Goal: Find specific page/section: Find specific page/section

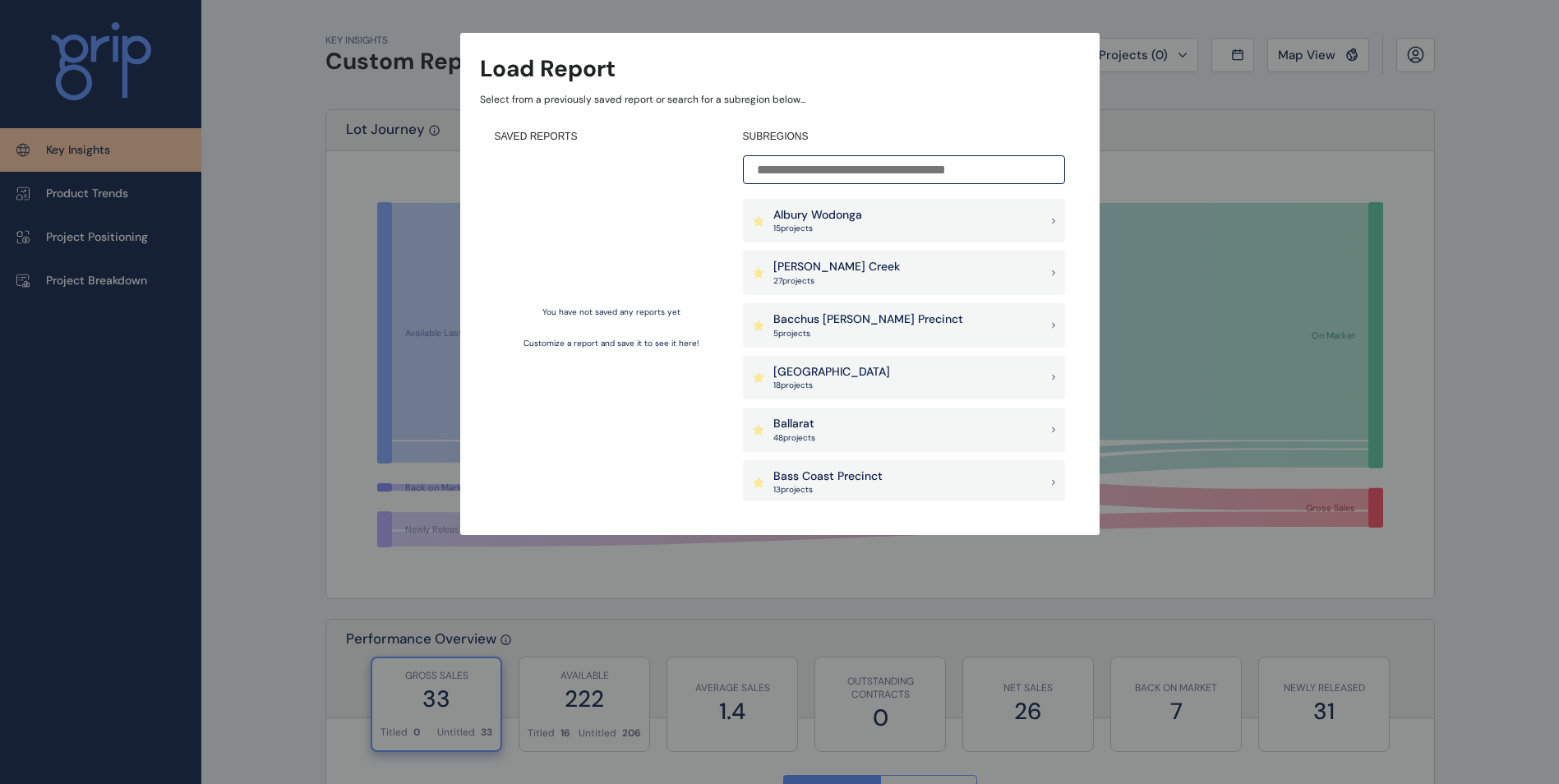
click at [840, 159] on input at bounding box center [904, 170] width 322 height 29
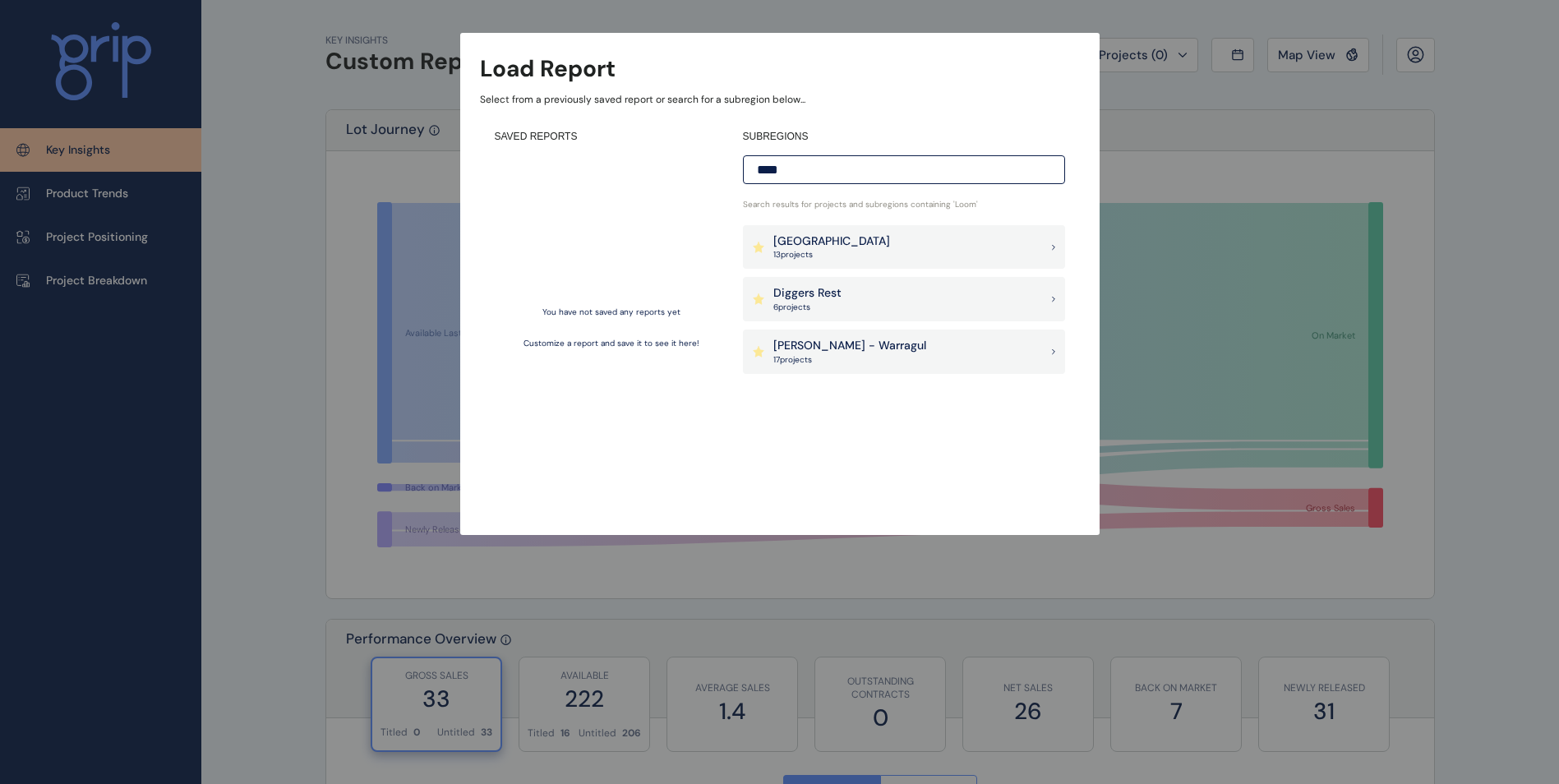
drag, startPoint x: 830, startPoint y: 168, endPoint x: 560, endPoint y: 179, distance: 270.2
click at [560, 179] on div "SAVED REPORTS You have not saved any reports yet Customize a report and save it…" at bounding box center [780, 315] width 600 height 400
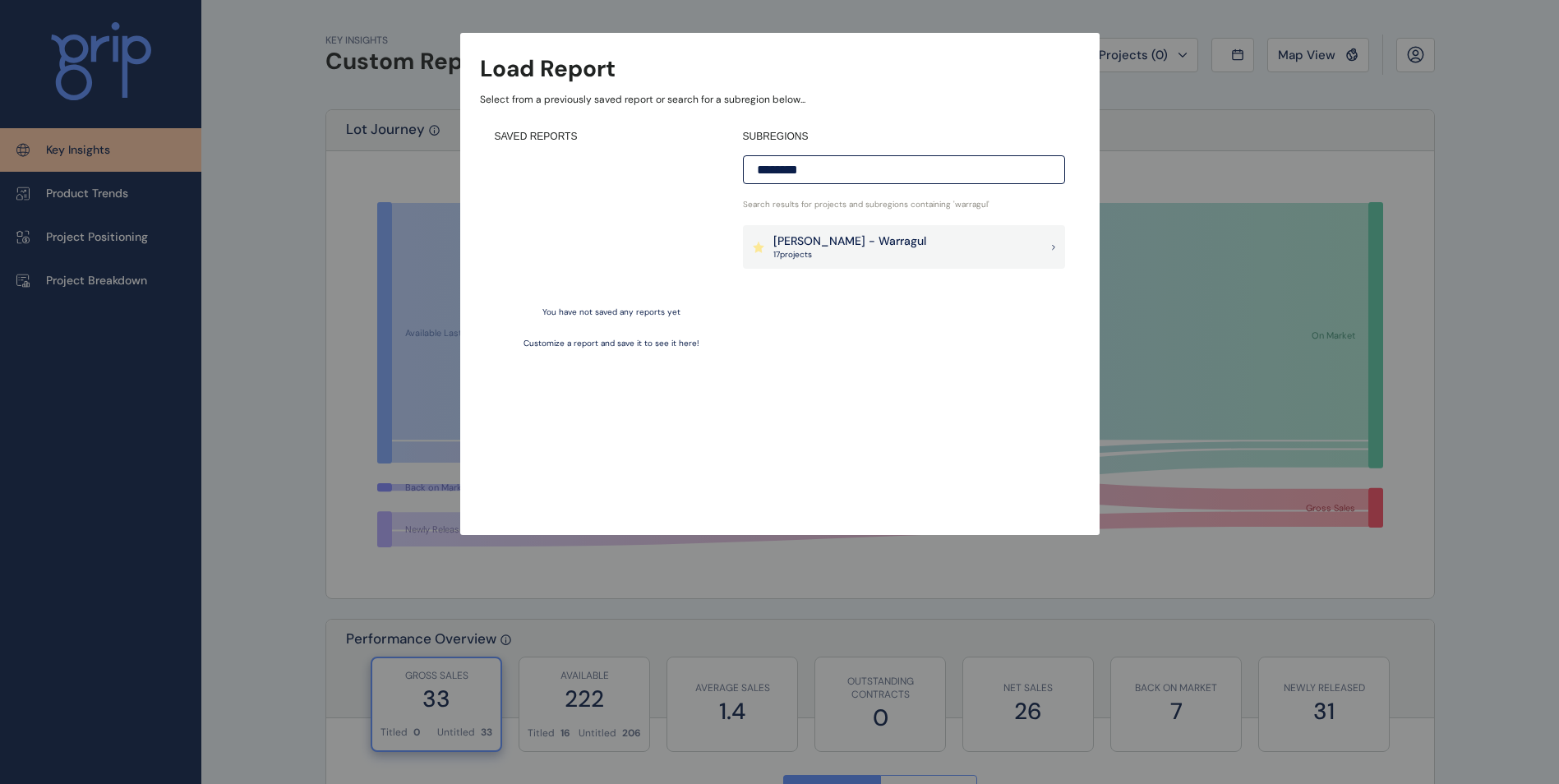
type input "********"
click at [847, 238] on p "[PERSON_NAME] - Warragul" at bounding box center [850, 242] width 153 height 17
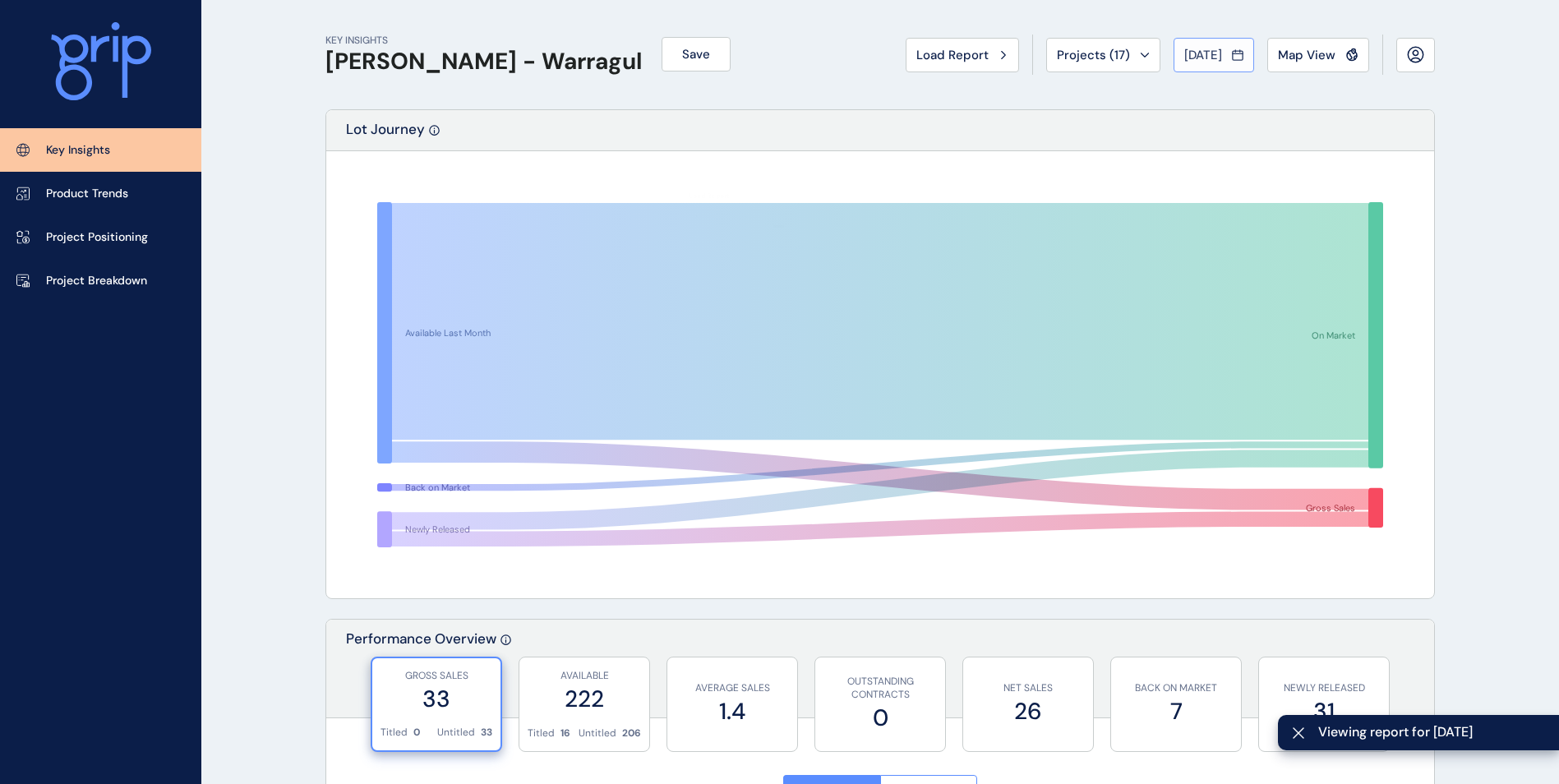
click at [1174, 55] on button "[DATE]" at bounding box center [1214, 55] width 81 height 34
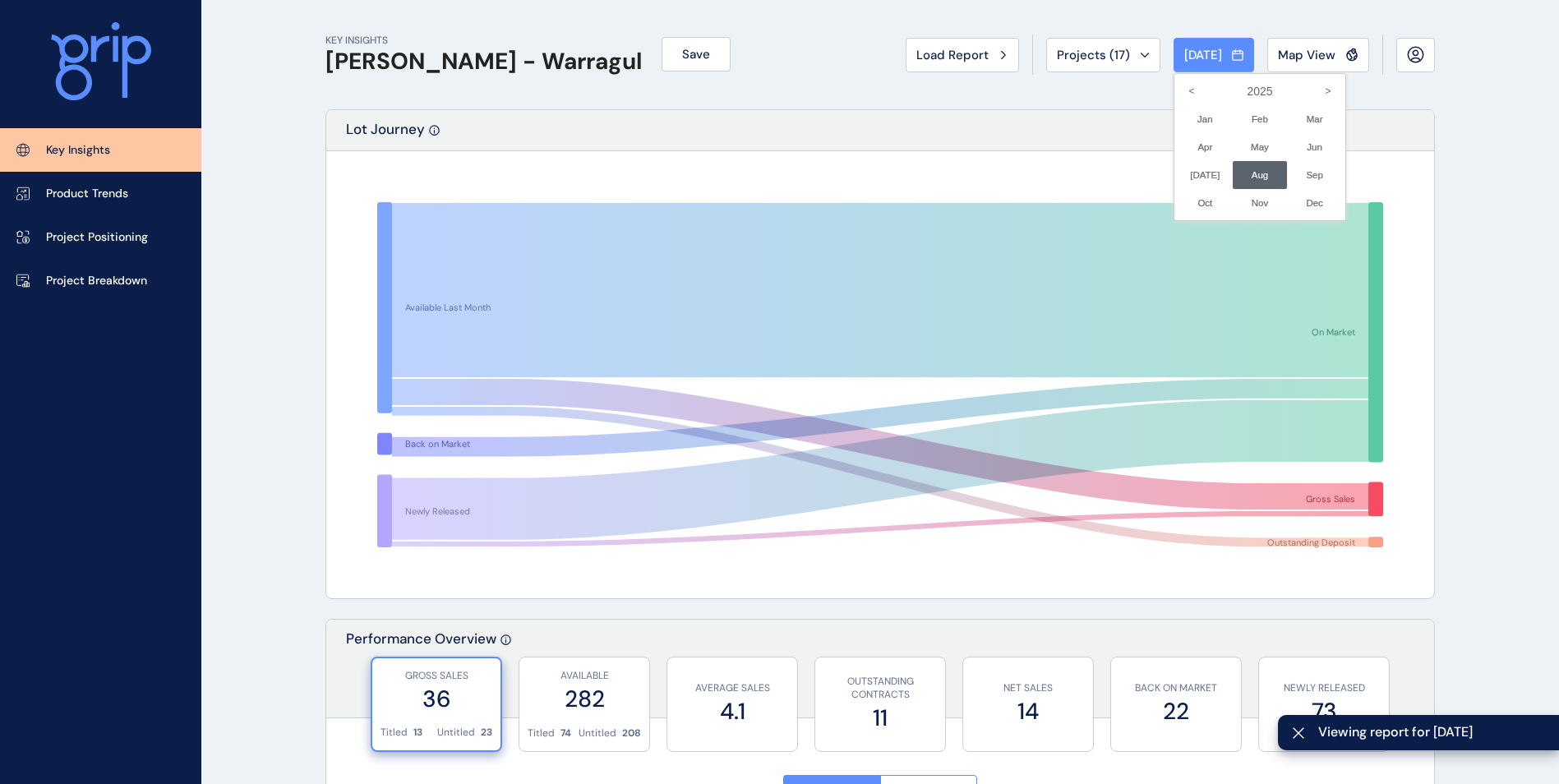
click at [1112, 54] on div at bounding box center [779, 392] width 1559 height 784
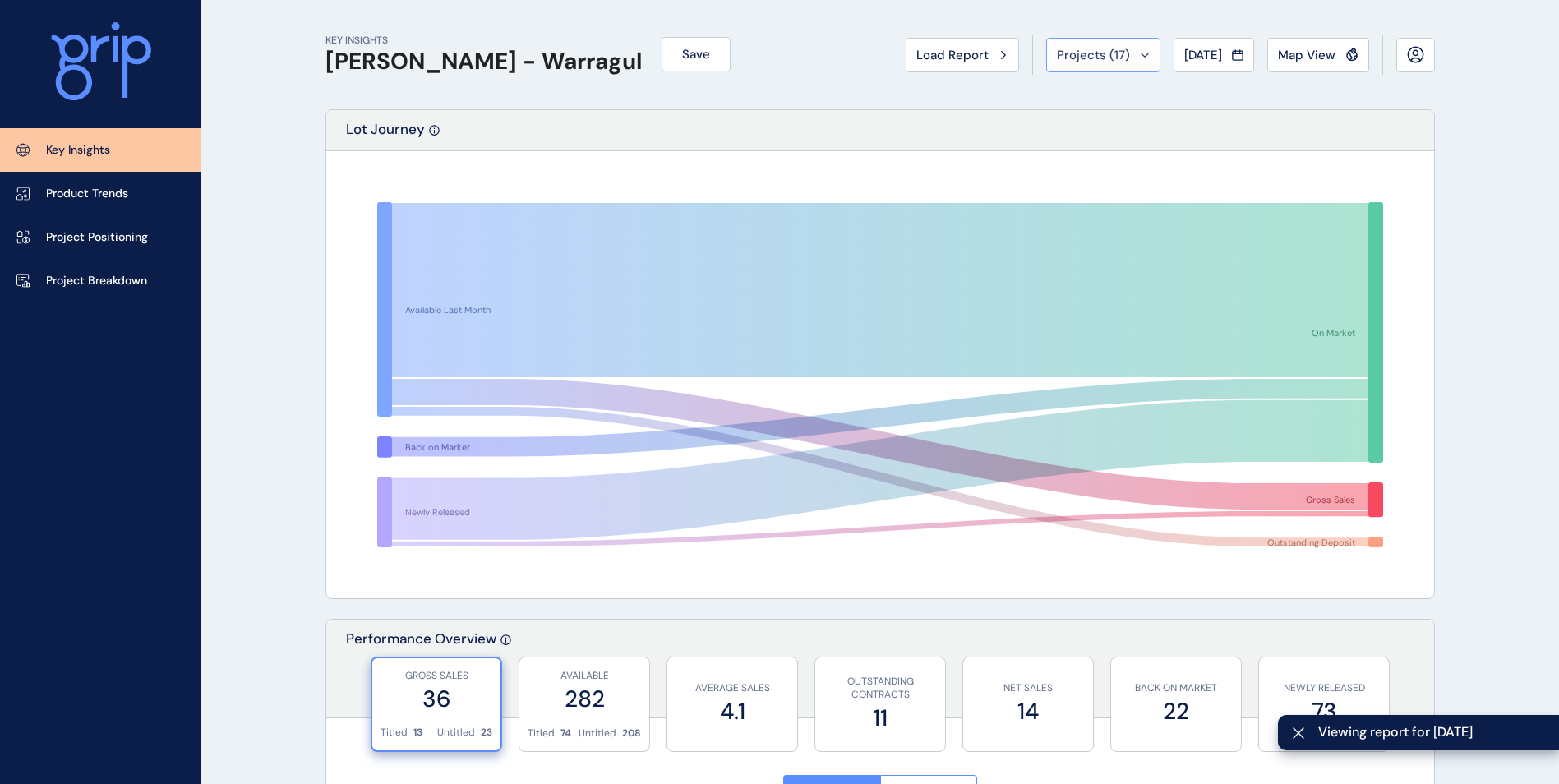
click at [1108, 58] on span "Projects ( 17 )" at bounding box center [1093, 55] width 73 height 17
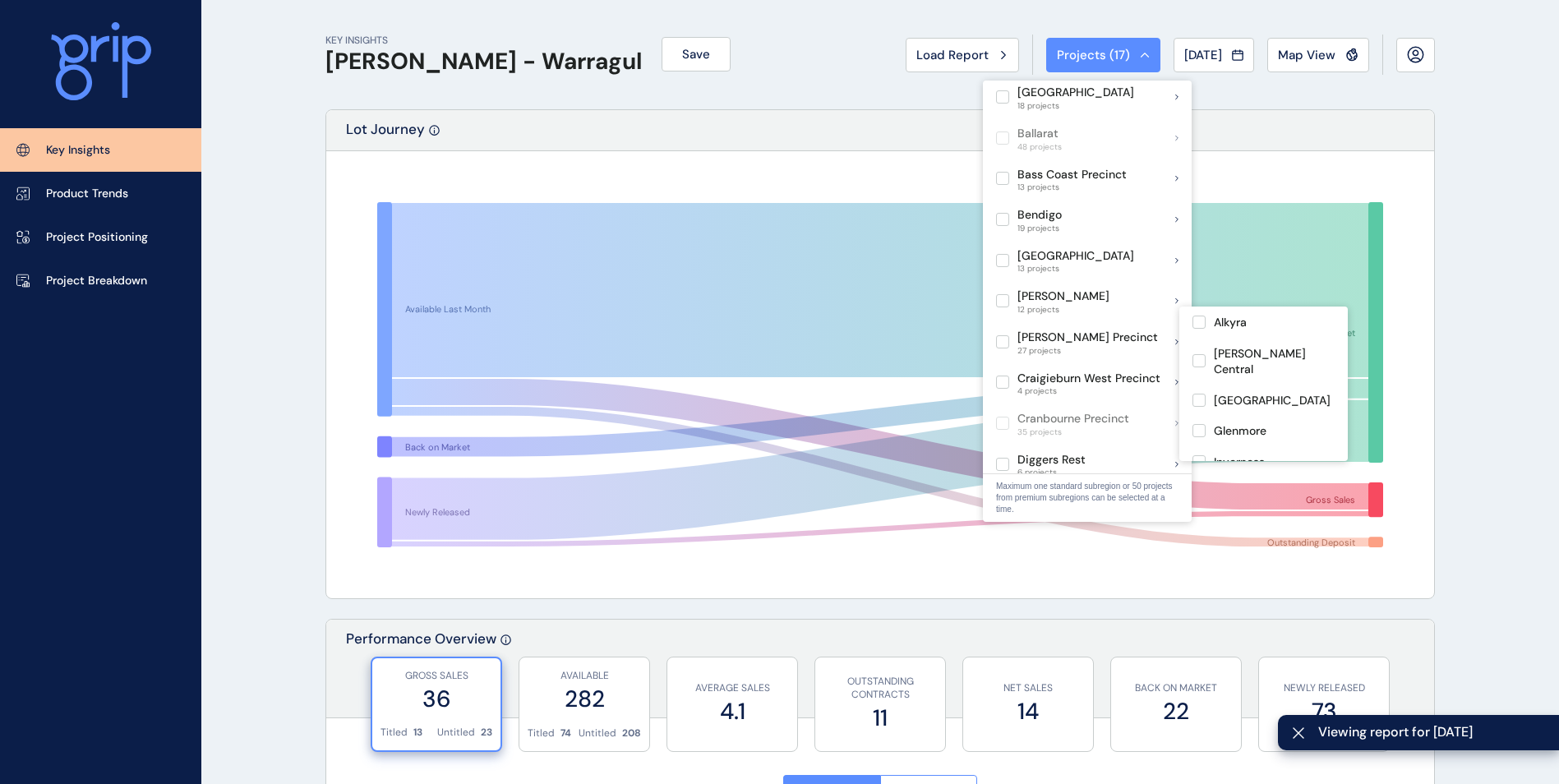
scroll to position [165, 0]
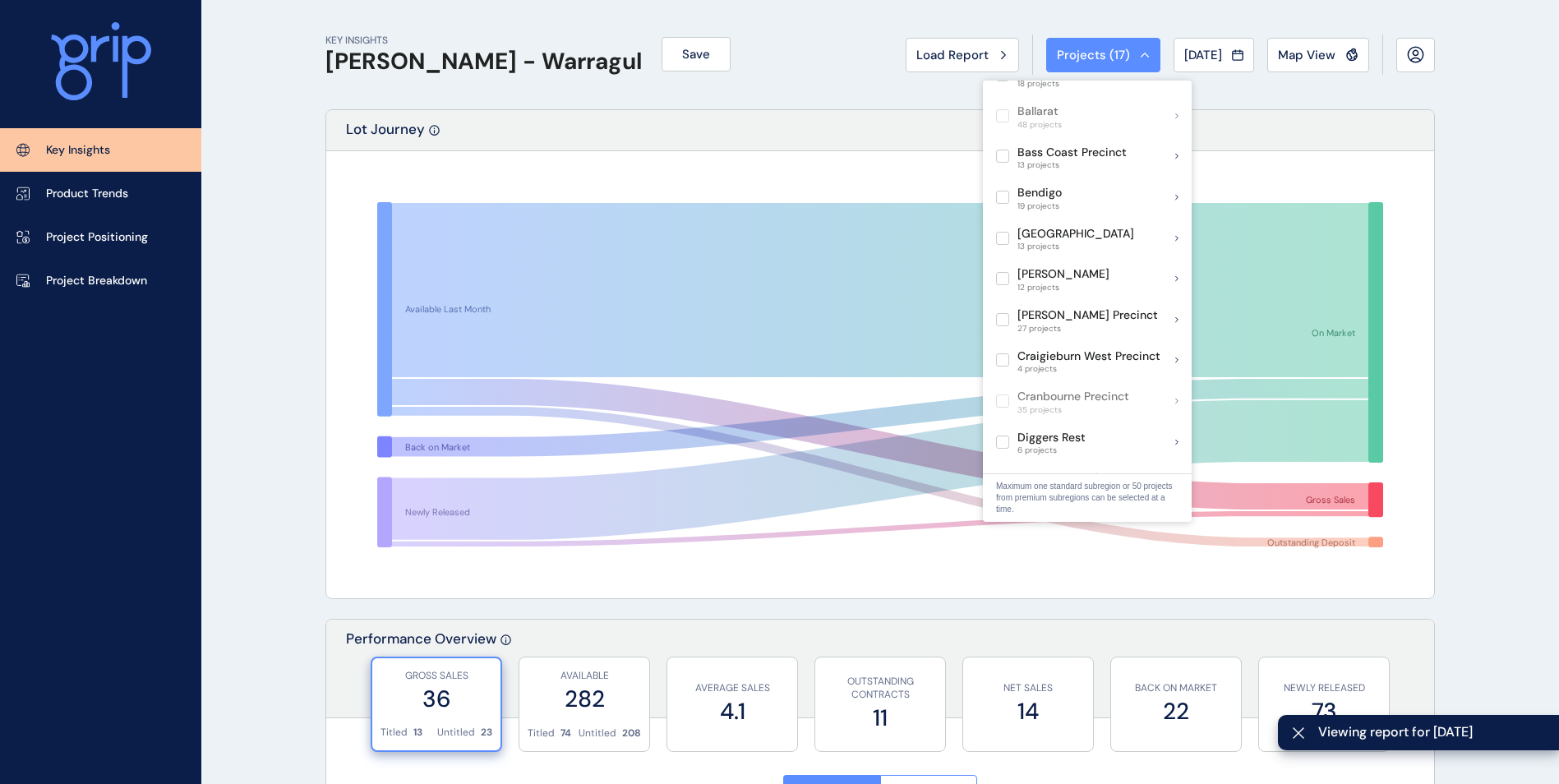
click at [801, 68] on div "KEY INSIGHTS [PERSON_NAME] - Warragul Save Load Report Projects ( 17 ) [DATE] 2…" at bounding box center [881, 55] width 1110 height 109
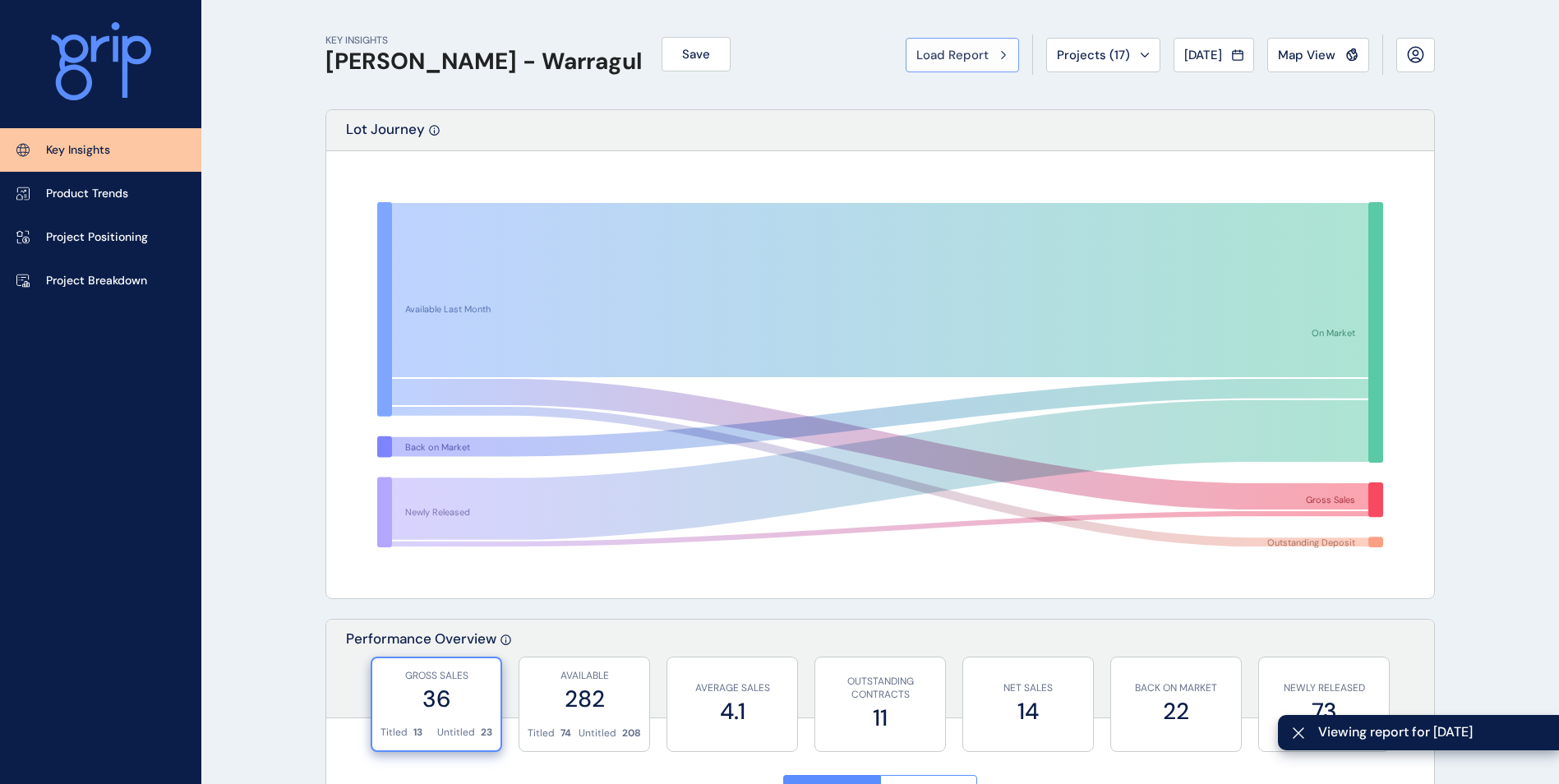
click at [1121, 62] on div "Projects ( 17 )" at bounding box center [1103, 55] width 93 height 17
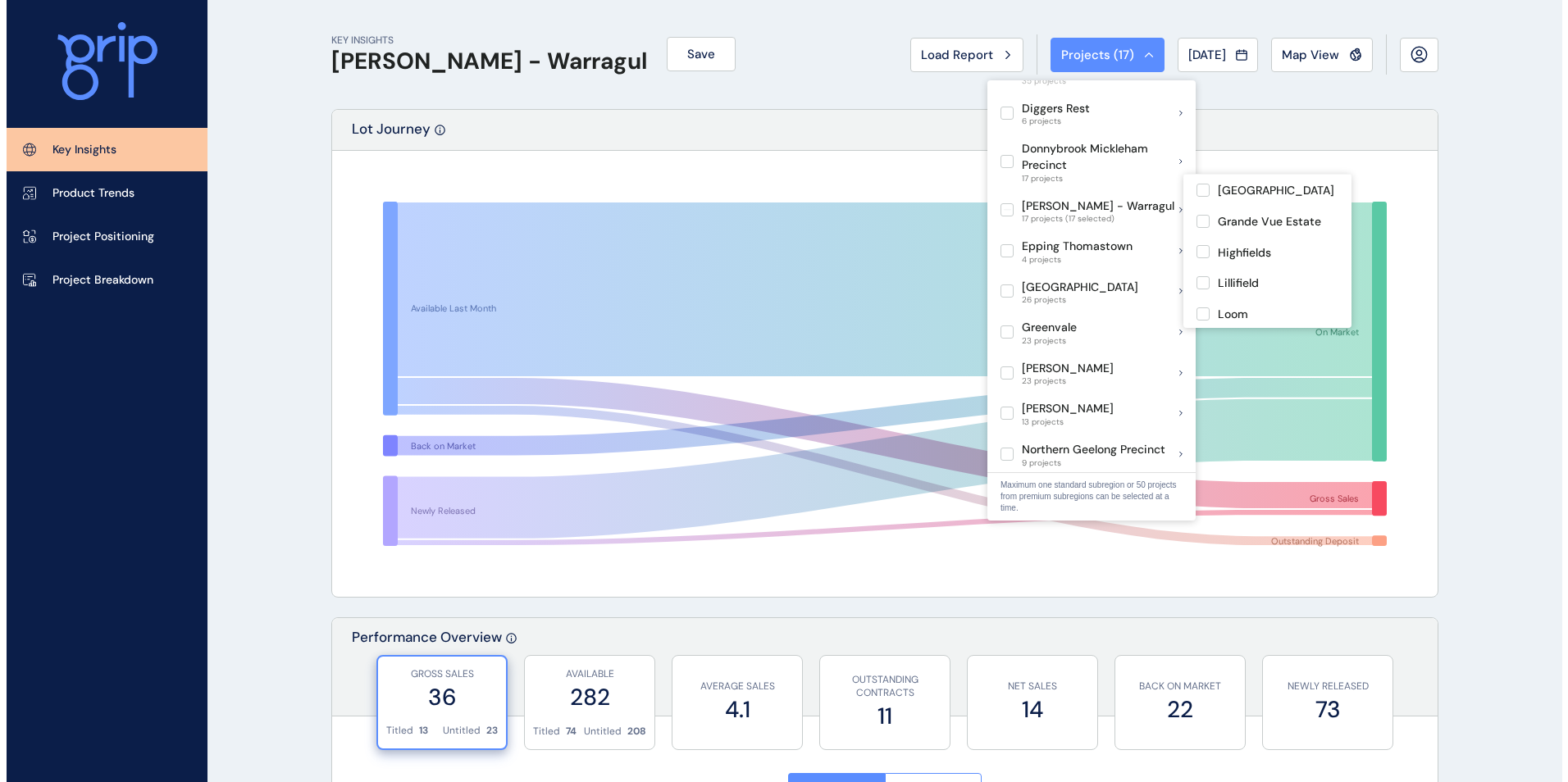
scroll to position [328, 0]
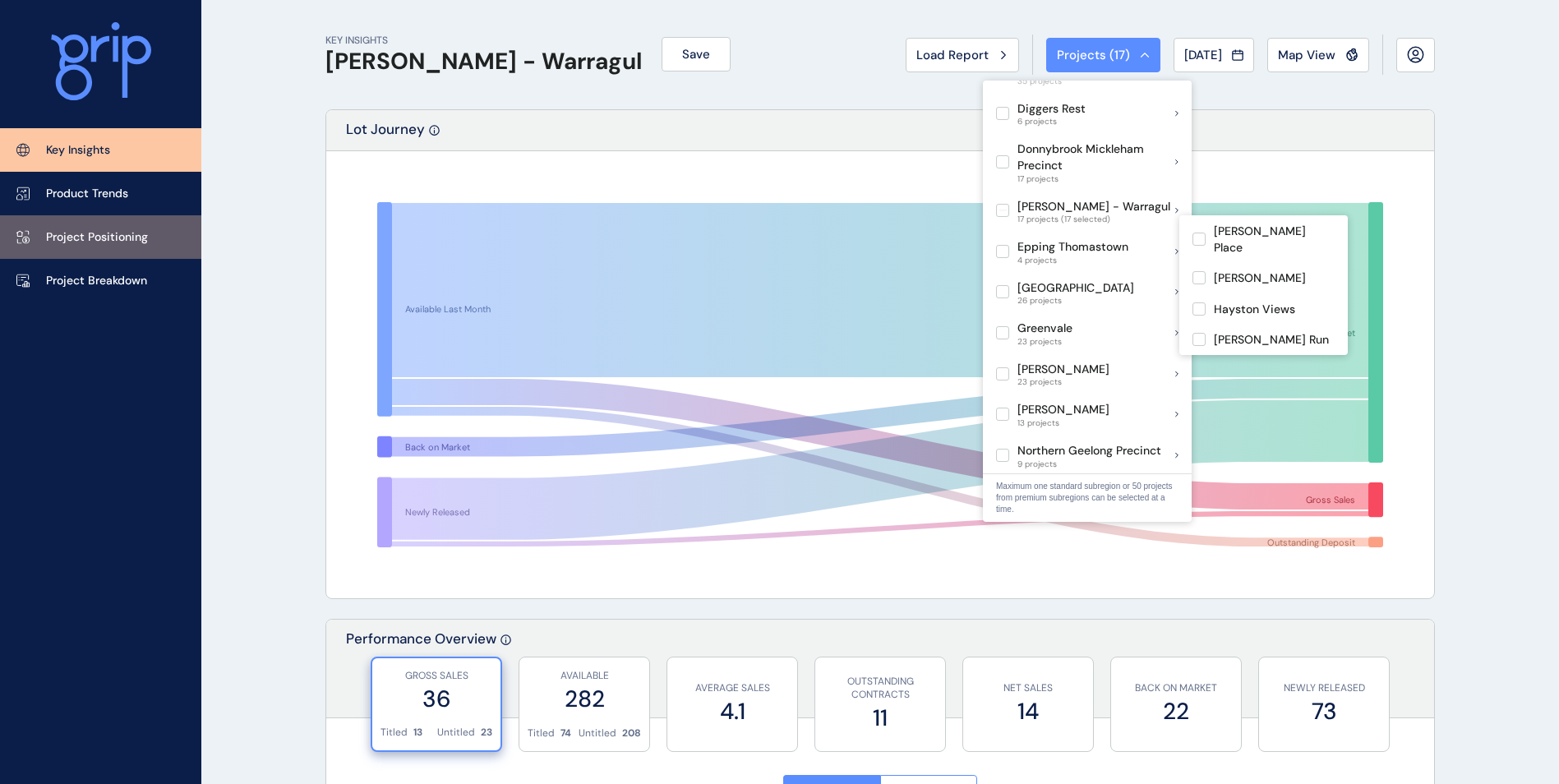
click at [143, 245] on p "Project Positioning" at bounding box center [97, 238] width 102 height 17
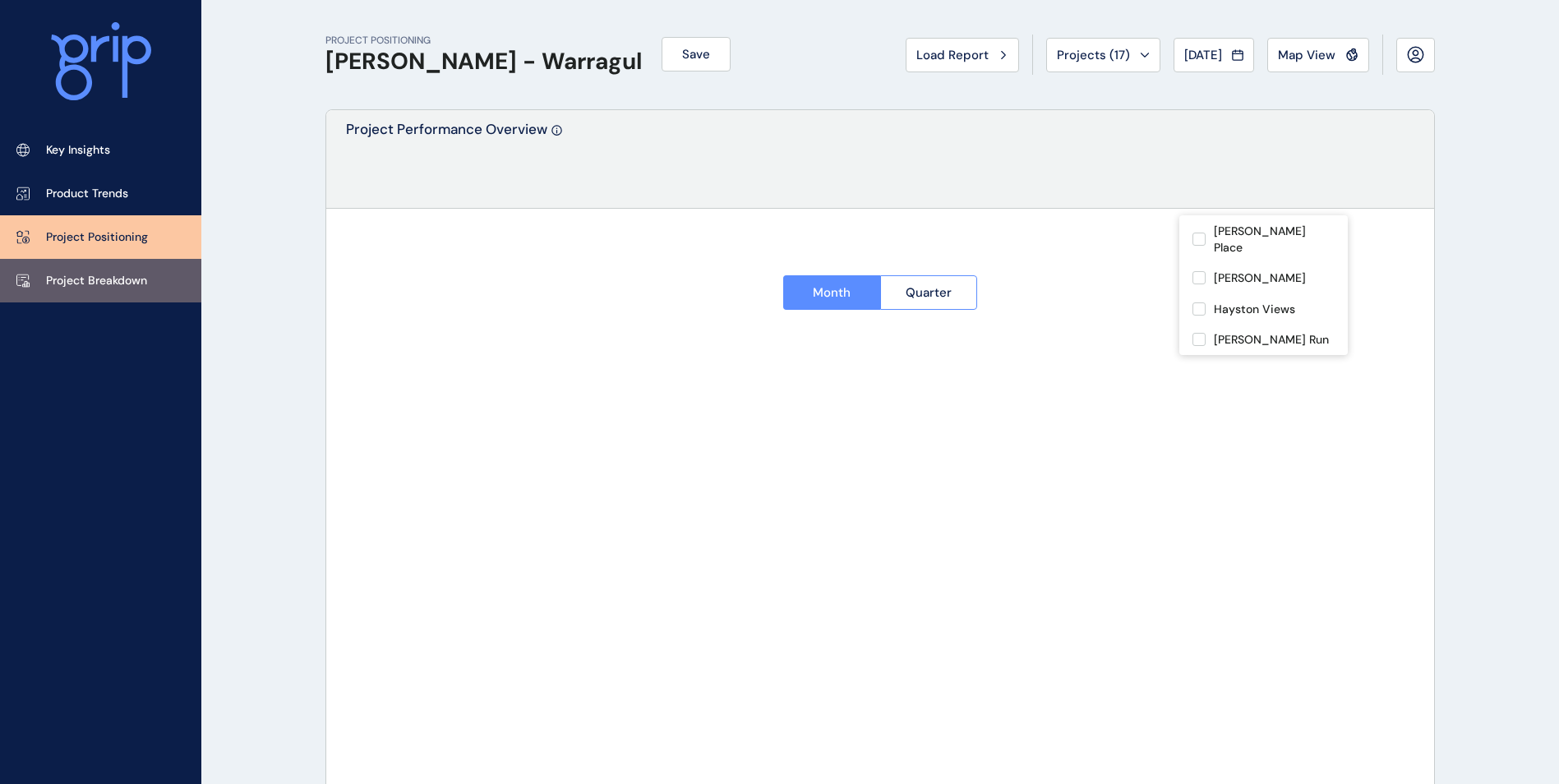
click at [125, 284] on p "Project Breakdown" at bounding box center [97, 281] width 101 height 17
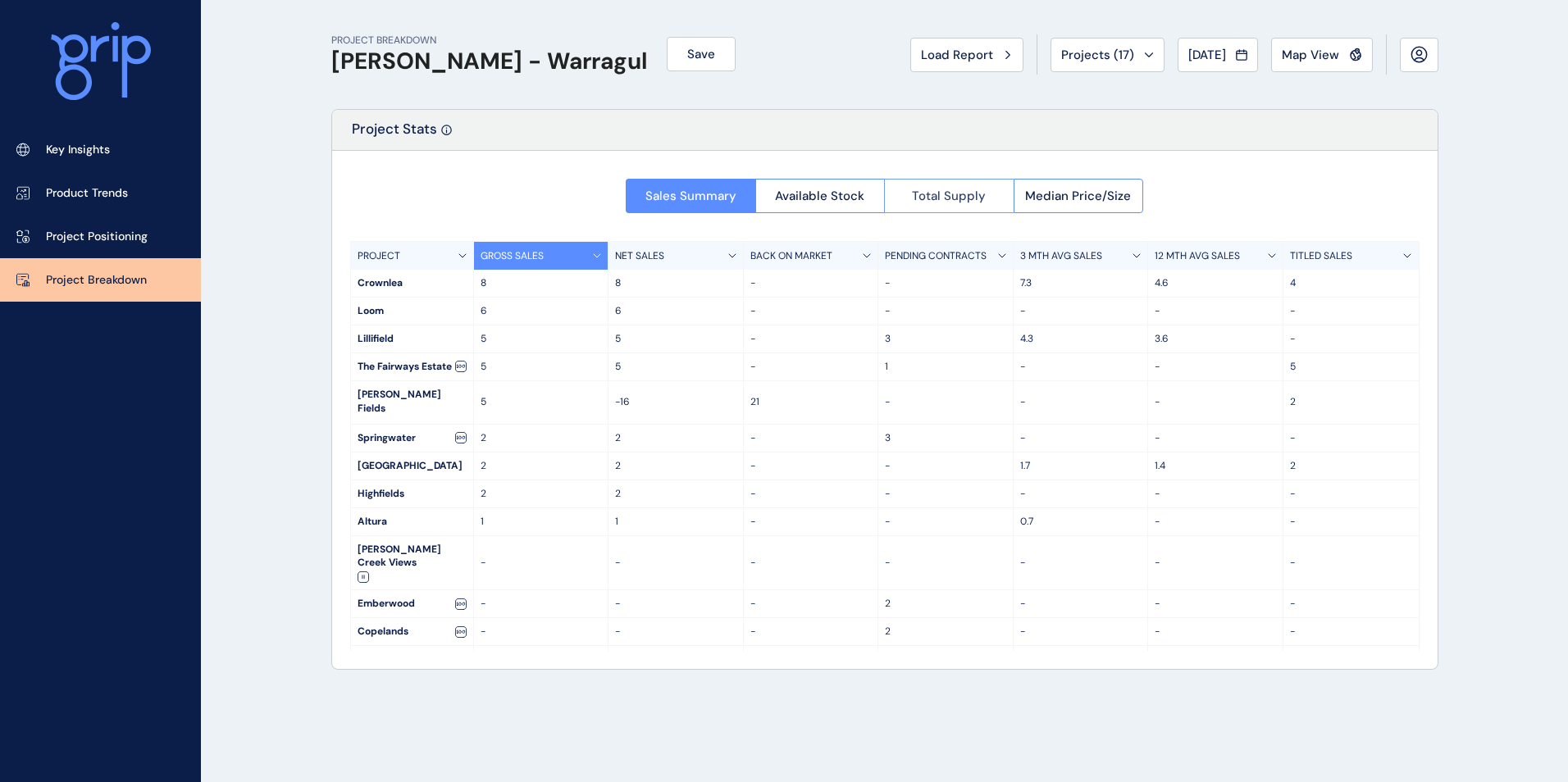
click at [916, 181] on button "Total Supply" at bounding box center [948, 195] width 130 height 34
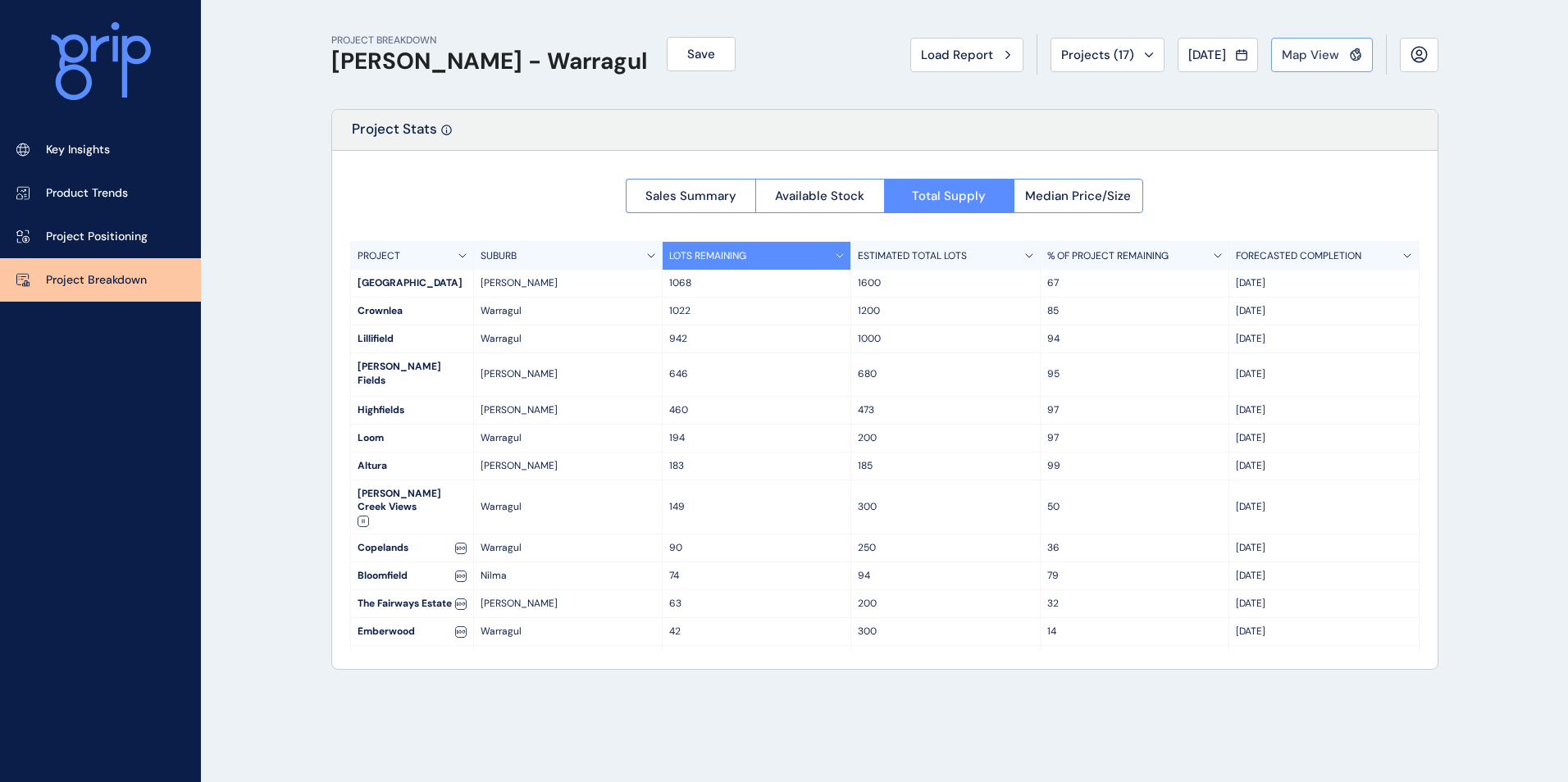
click at [1315, 51] on span "Map View" at bounding box center [1310, 55] width 58 height 17
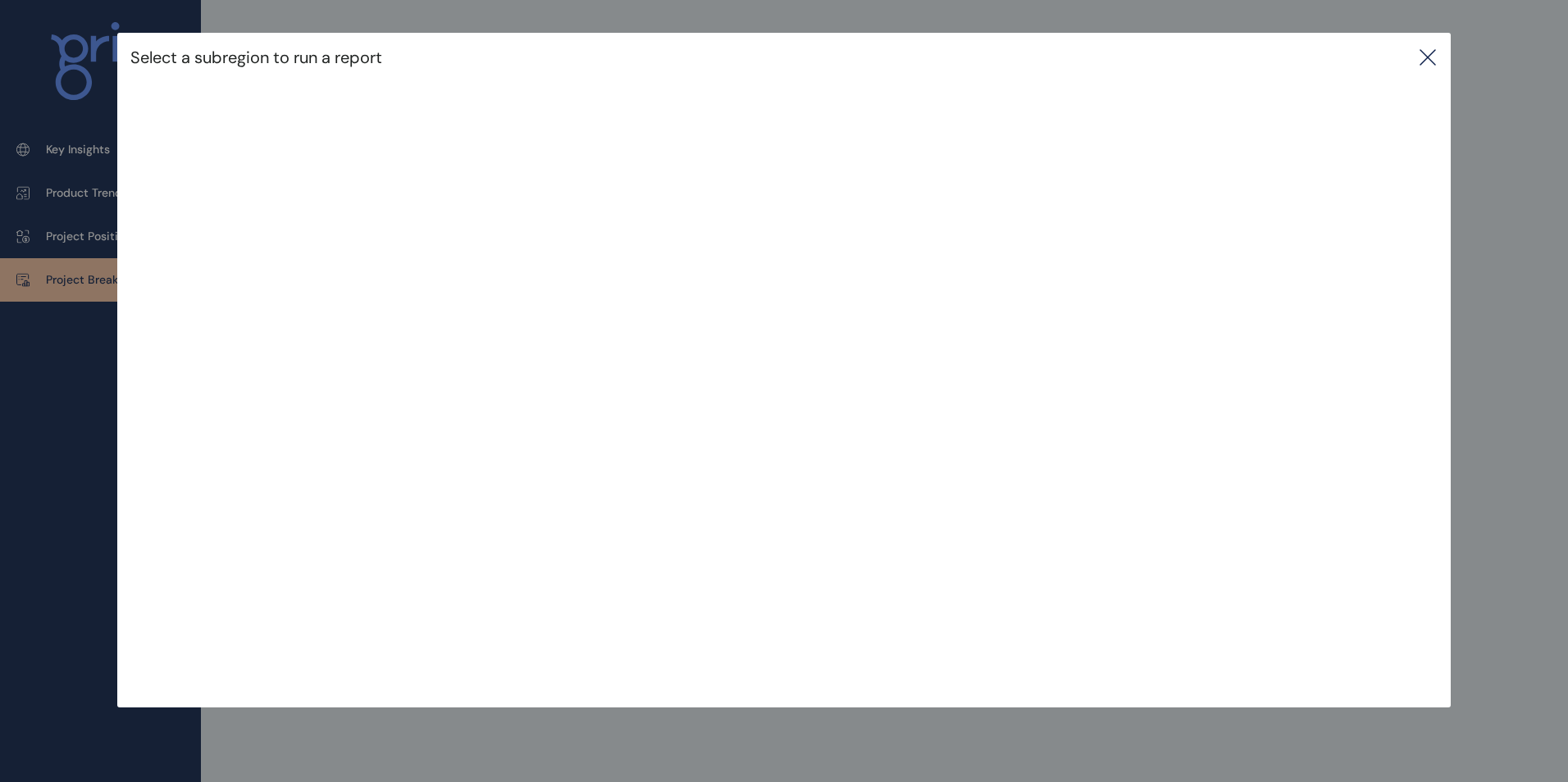
click at [1429, 57] on icon at bounding box center [1427, 57] width 19 height 19
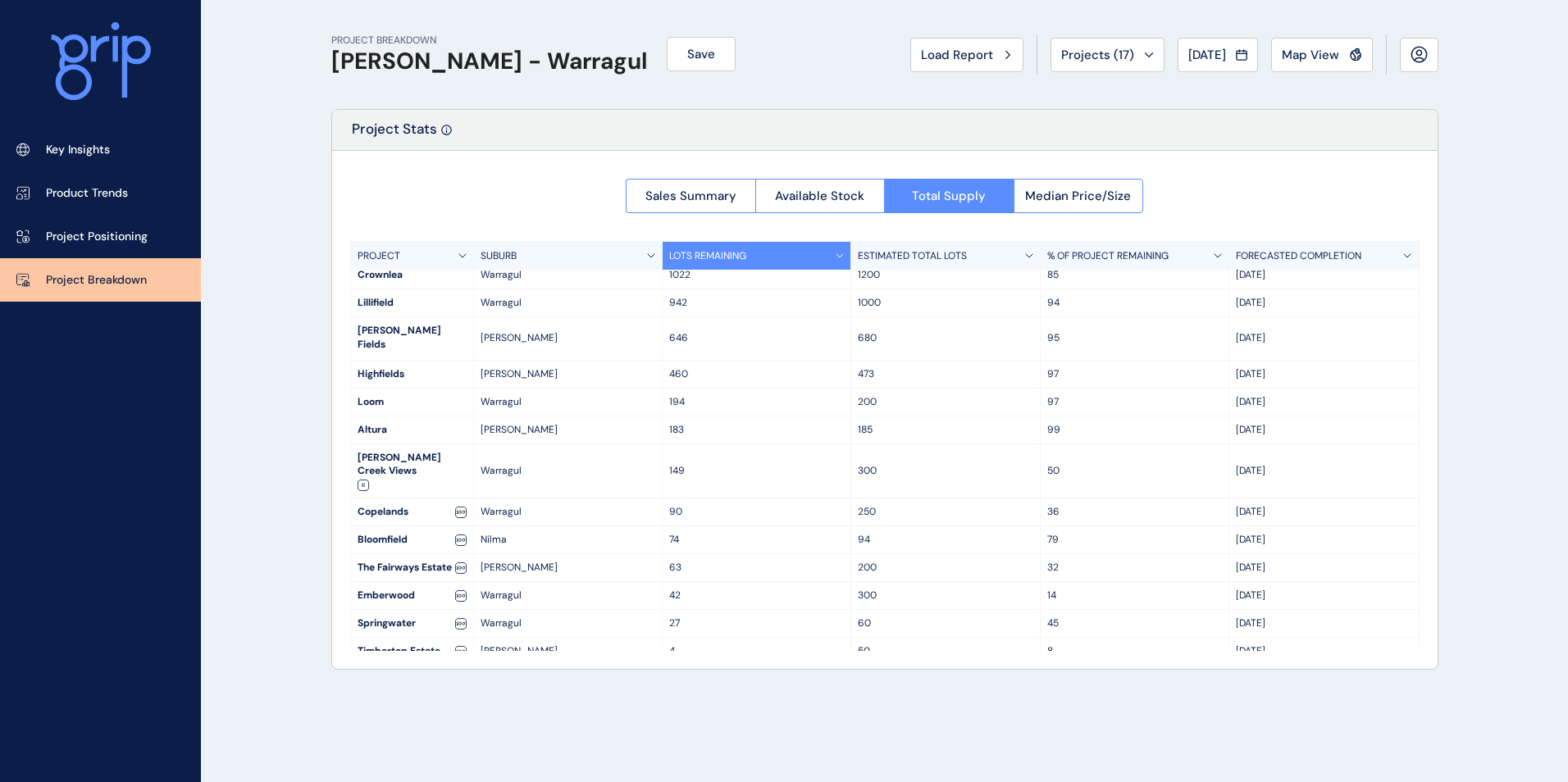
scroll to position [50, 0]
